Goal: Transaction & Acquisition: Purchase product/service

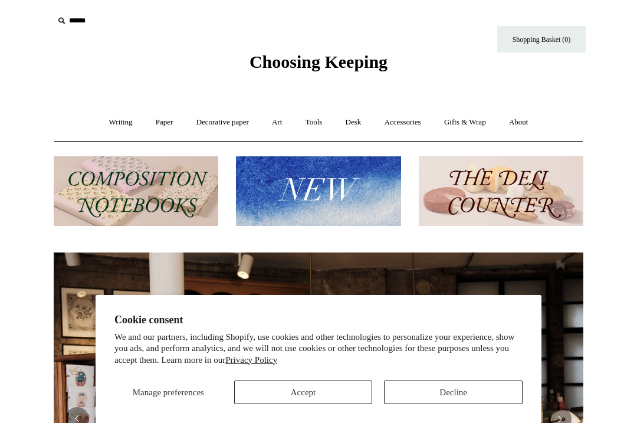
click at [326, 397] on button "Accept" at bounding box center [303, 392] width 139 height 24
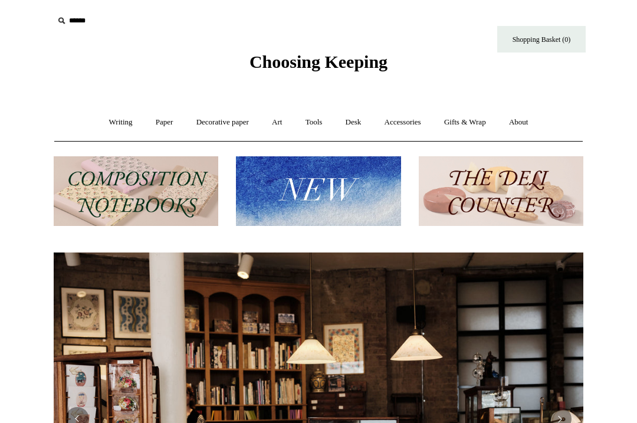
click at [351, 213] on img at bounding box center [318, 191] width 164 height 70
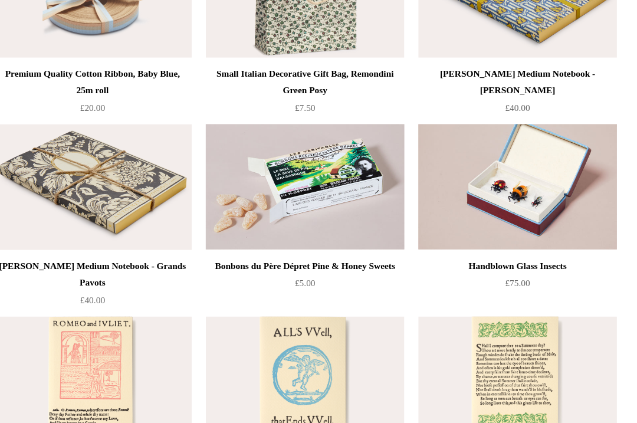
scroll to position [2117, 0]
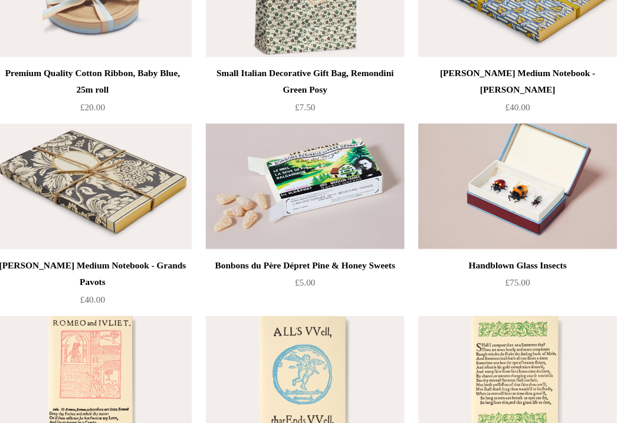
click at [455, 169] on img at bounding box center [497, 197] width 167 height 106
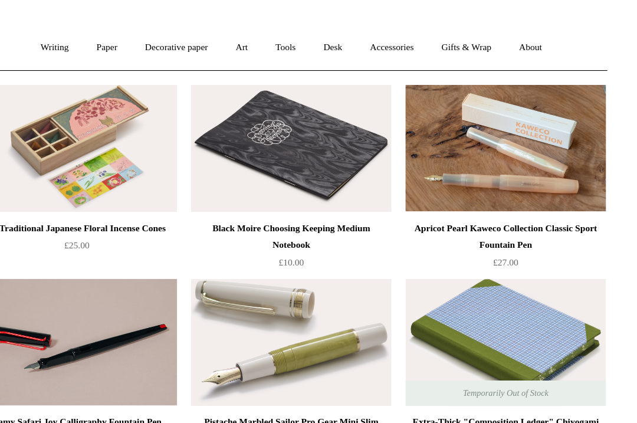
scroll to position [0, 0]
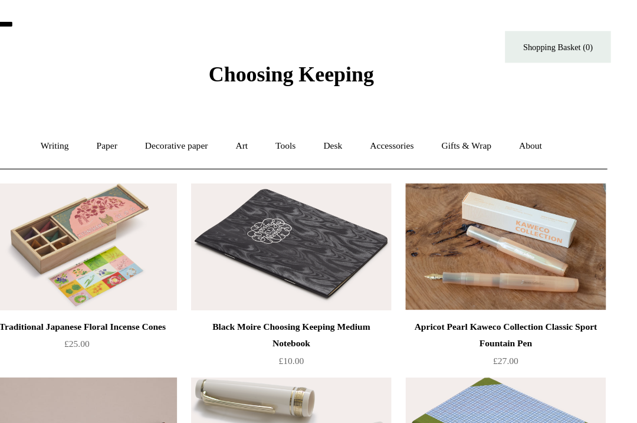
click at [374, 126] on link "Accessories +" at bounding box center [403, 122] width 58 height 31
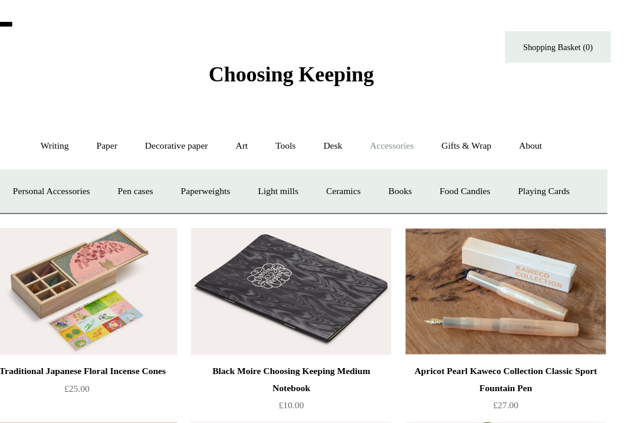
click at [337, 166] on link "Ceramics +" at bounding box center [362, 159] width 50 height 31
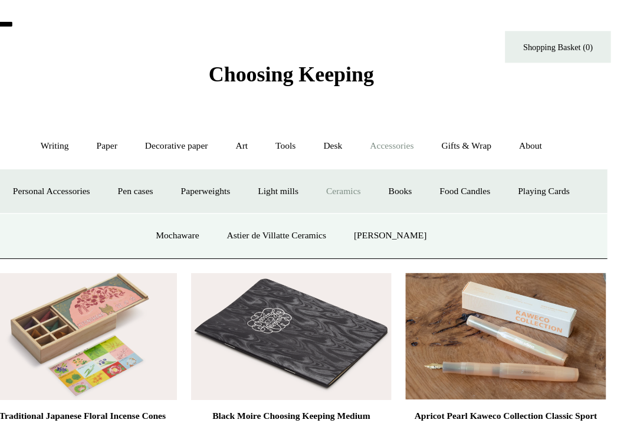
click at [266, 197] on link "Astier de Villatte Ceramics" at bounding box center [306, 197] width 104 height 31
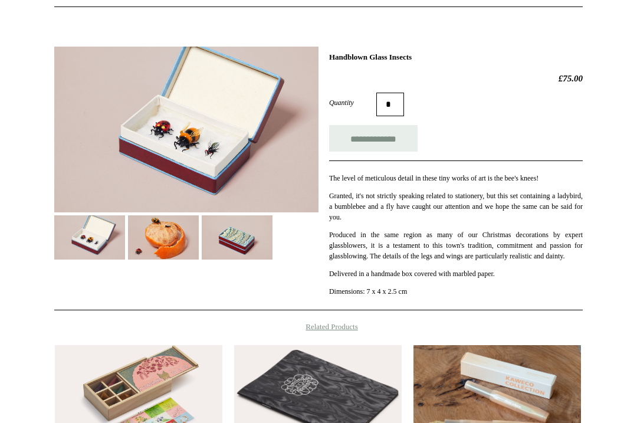
scroll to position [142, 0]
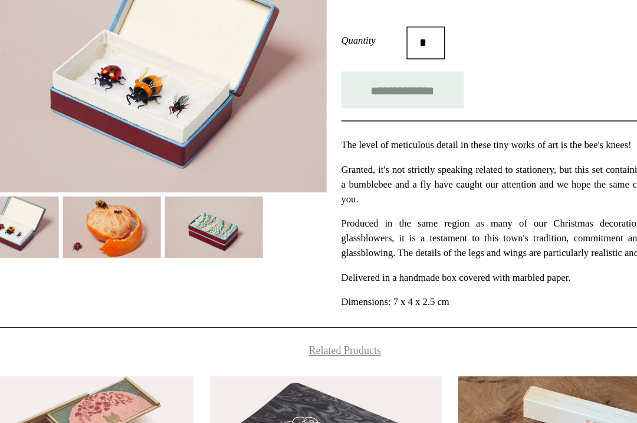
click at [126, 75] on img at bounding box center [186, 122] width 264 height 166
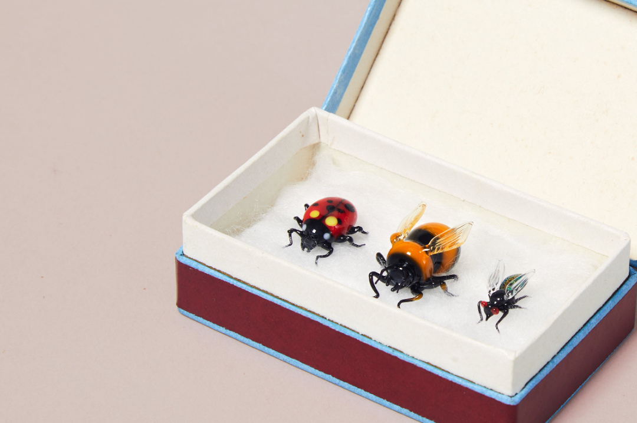
click at [121, 101] on link at bounding box center [219, 277] width 196 height 352
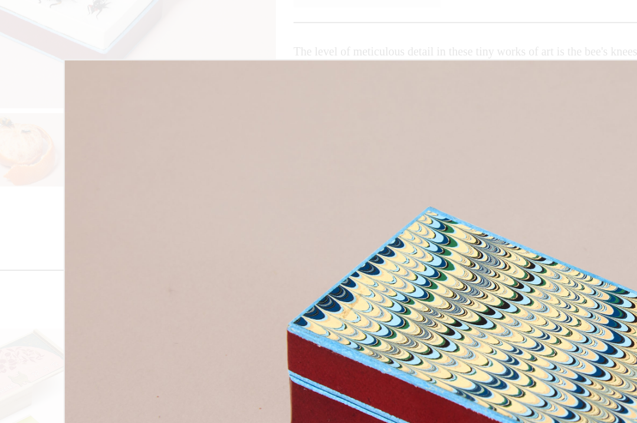
click at [31, 2] on div at bounding box center [318, 273] width 637 height 831
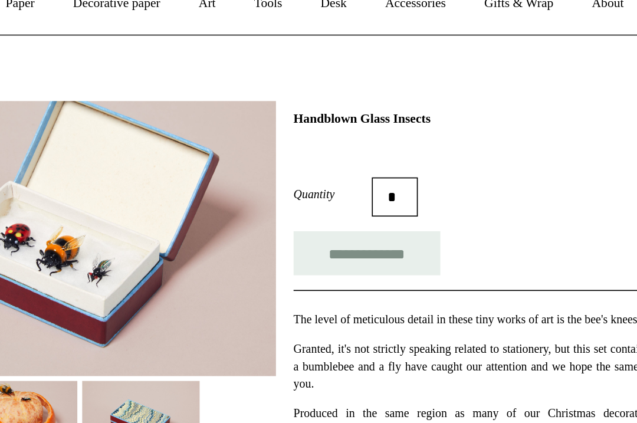
scroll to position [0, 0]
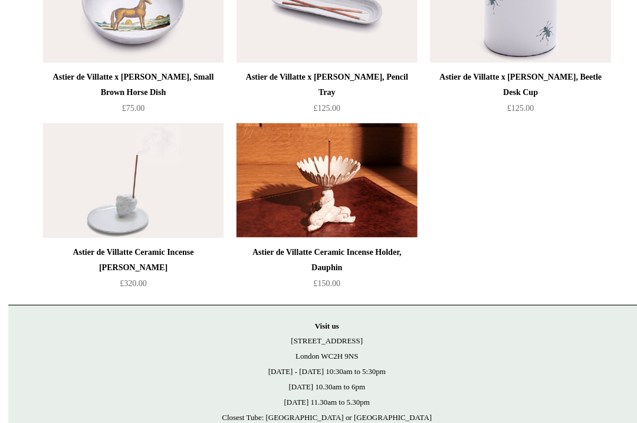
scroll to position [731, 0]
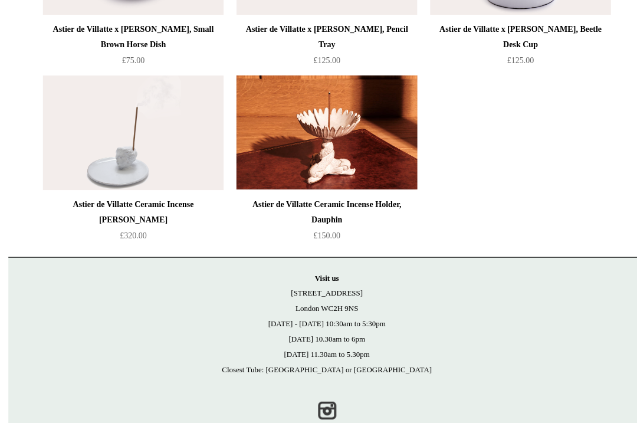
click at [131, 152] on img at bounding box center [138, 124] width 167 height 106
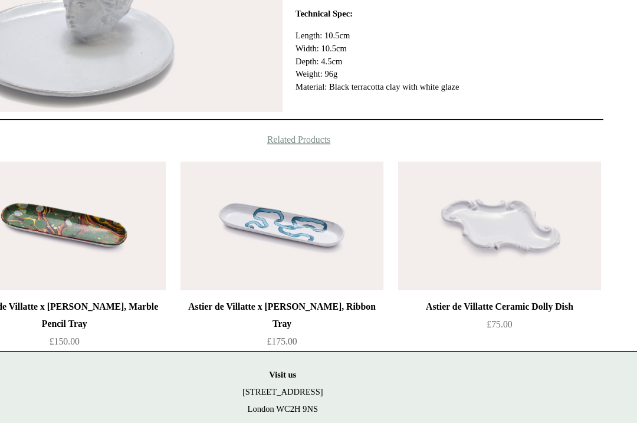
scroll to position [387, 0]
